Goal: Information Seeking & Learning: Understand process/instructions

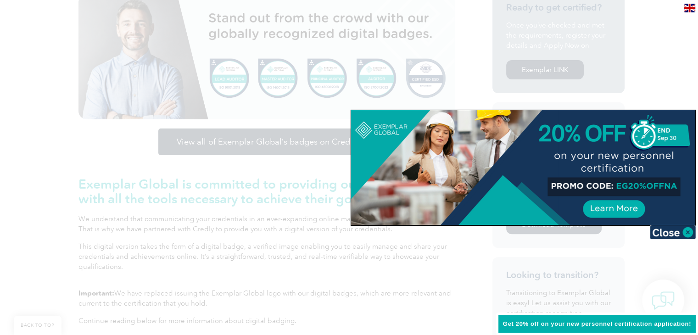
scroll to position [260, 0]
click at [690, 235] on img at bounding box center [673, 232] width 46 height 14
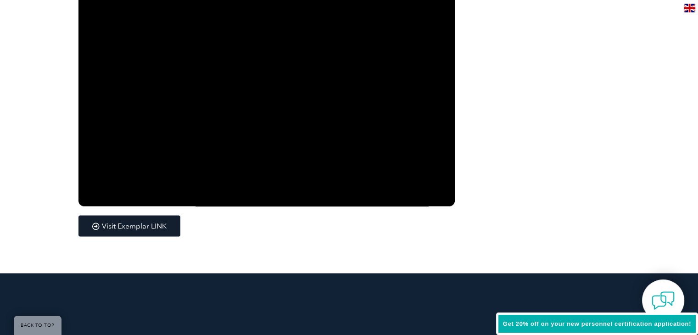
scroll to position [1546, 0]
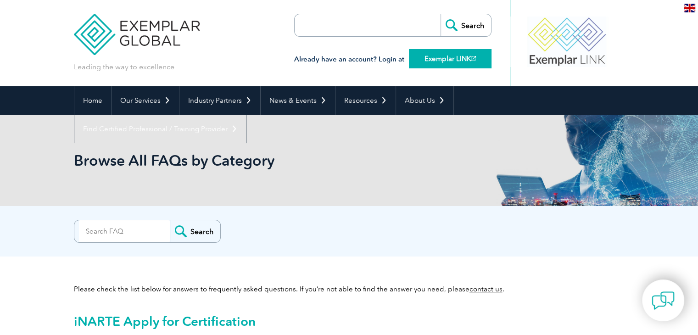
click at [450, 57] on link "Exemplar LINK" at bounding box center [450, 58] width 83 height 19
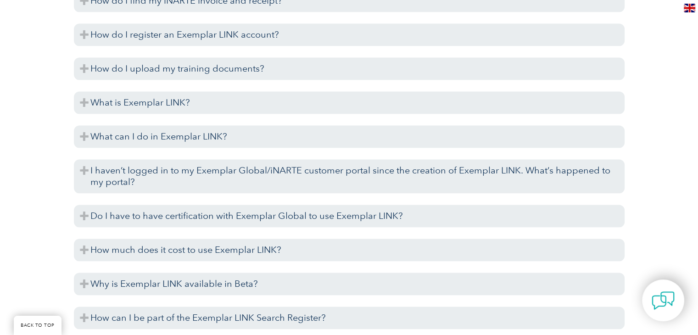
scroll to position [1395, 0]
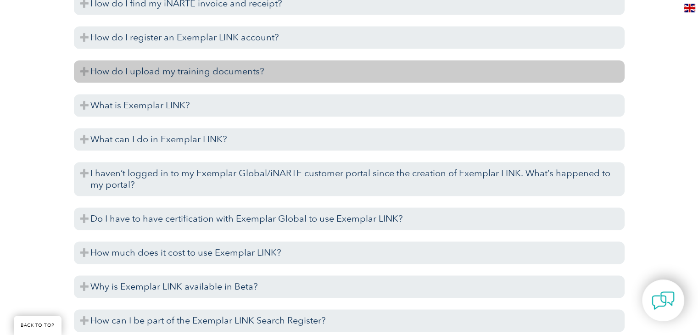
click at [84, 73] on h3 "How do I upload my training documents?" at bounding box center [349, 71] width 551 height 22
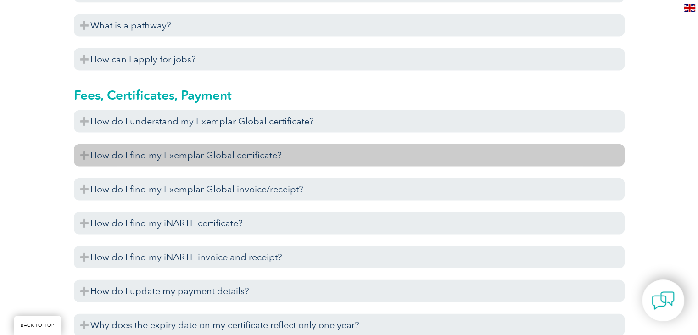
scroll to position [2150, 0]
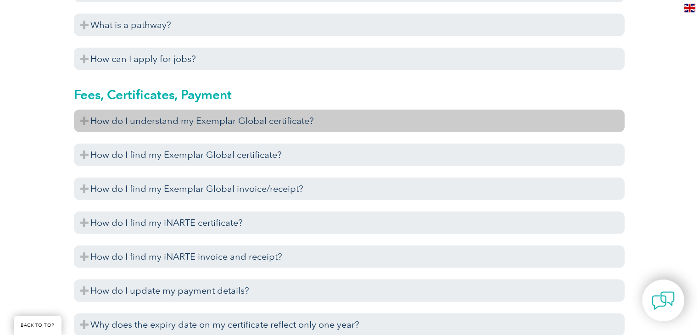
click at [84, 122] on h3 "How do I understand my Exemplar Global certificate?" at bounding box center [349, 121] width 551 height 22
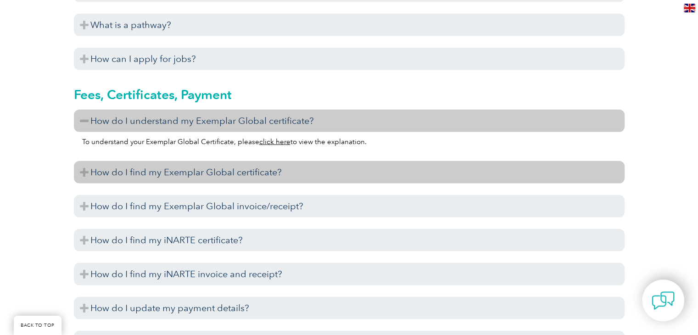
click at [75, 170] on h3 "How do I find my Exemplar Global certificate?" at bounding box center [349, 172] width 551 height 22
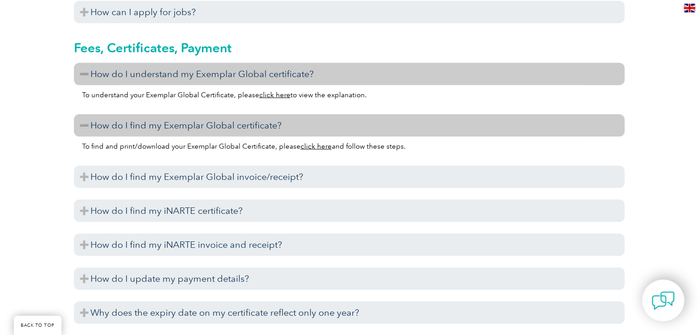
scroll to position [2201, 0]
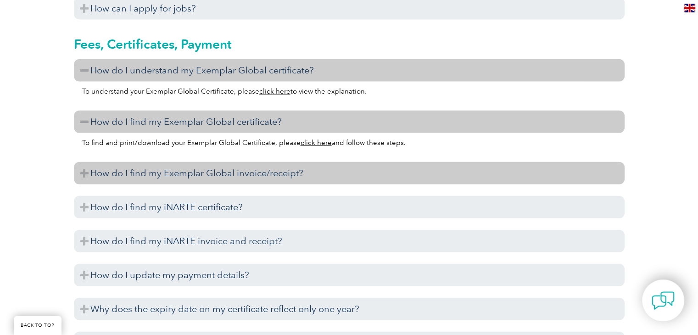
click at [80, 175] on h3 "How do I find my Exemplar Global invoice/receipt?" at bounding box center [349, 173] width 551 height 22
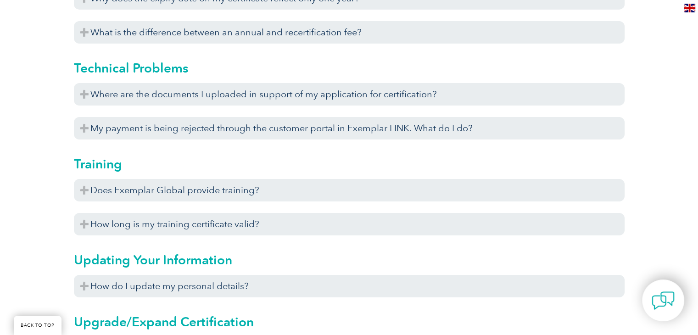
scroll to position [3083, 0]
